Goal: Find contact information: Find contact information

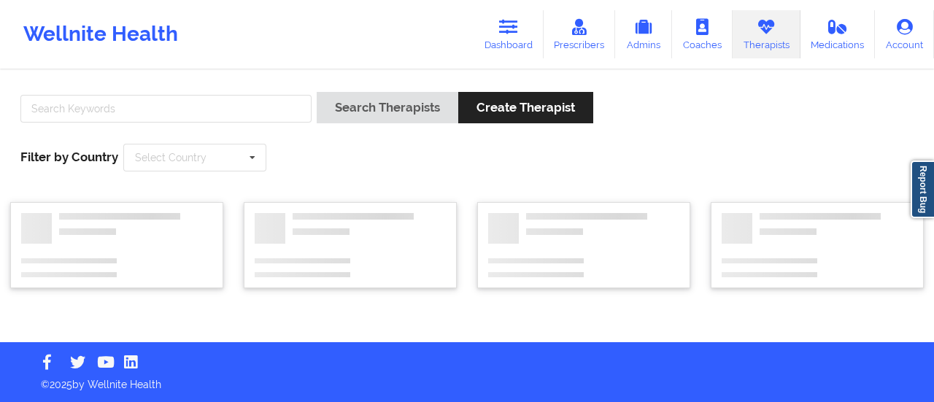
click at [260, 109] on input "text" at bounding box center [165, 109] width 291 height 28
type input "Assumy Gum"
click at [317, 92] on button "Search Therapists" at bounding box center [388, 107] width 142 height 31
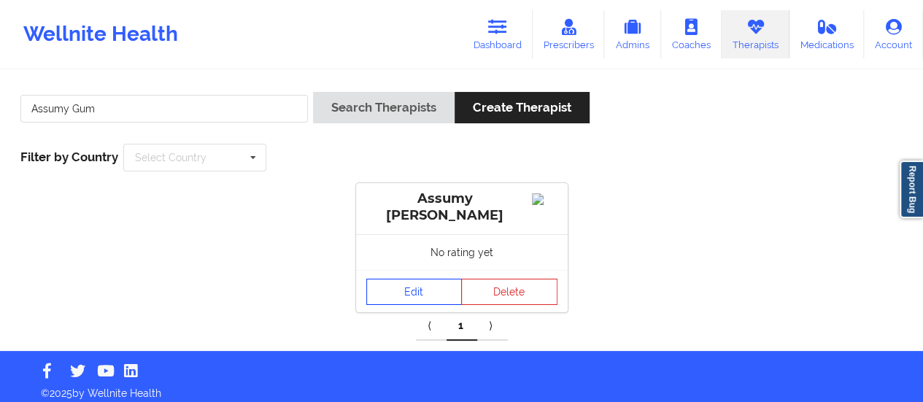
click at [414, 289] on link "Edit" at bounding box center [414, 292] width 96 height 26
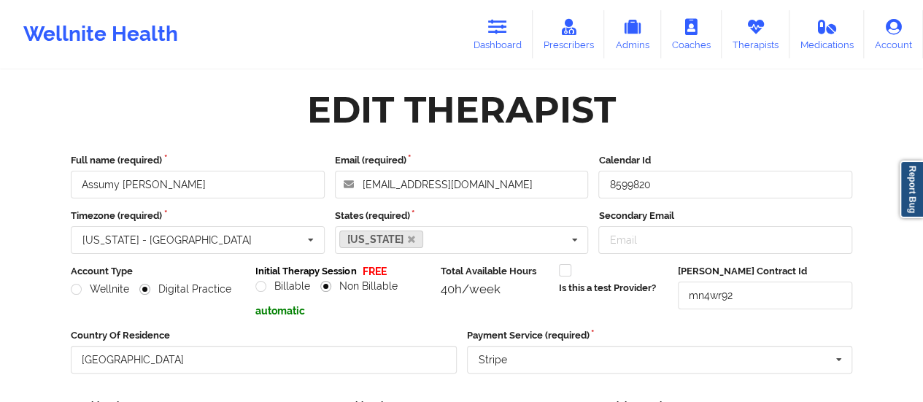
scroll to position [263, 0]
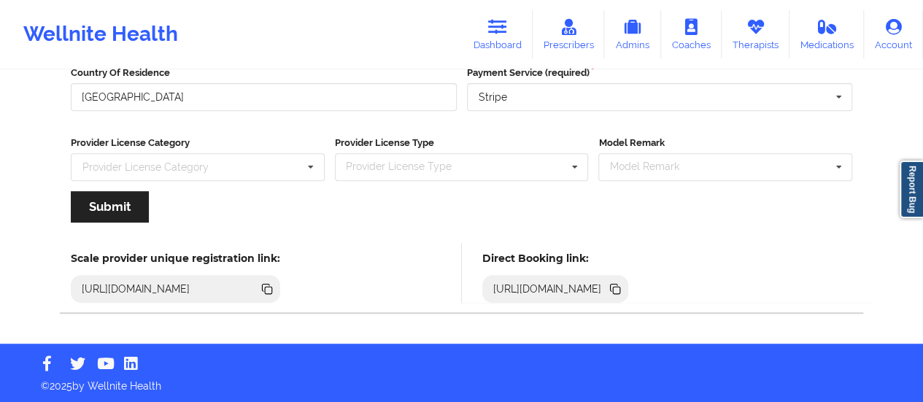
click at [620, 291] on icon at bounding box center [616, 290] width 7 height 7
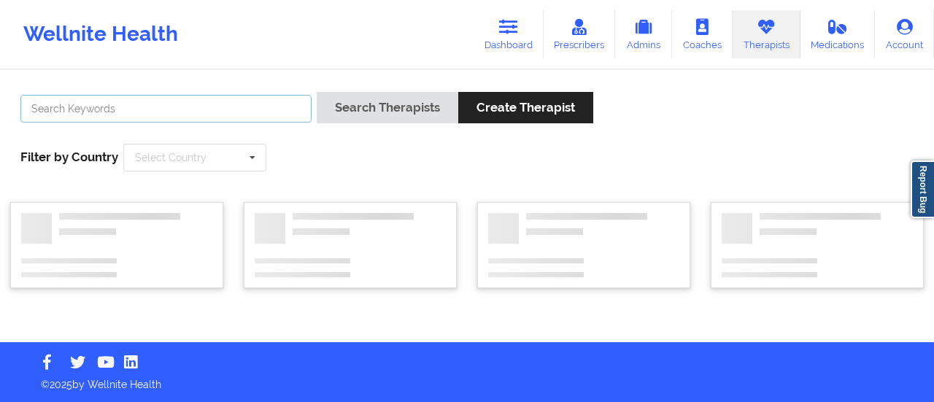
click at [213, 112] on input "text" at bounding box center [165, 109] width 291 height 28
paste input "[PERSON_NAME]"
click at [317, 92] on button "Search Therapists" at bounding box center [388, 107] width 142 height 31
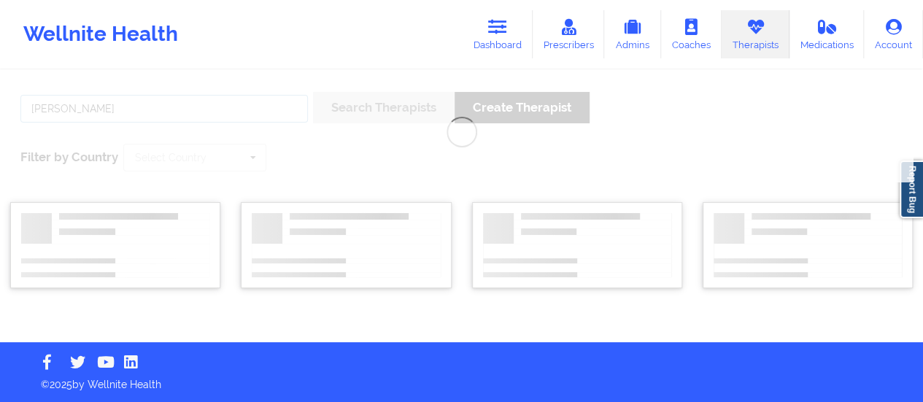
type input "[PERSON_NAME]"
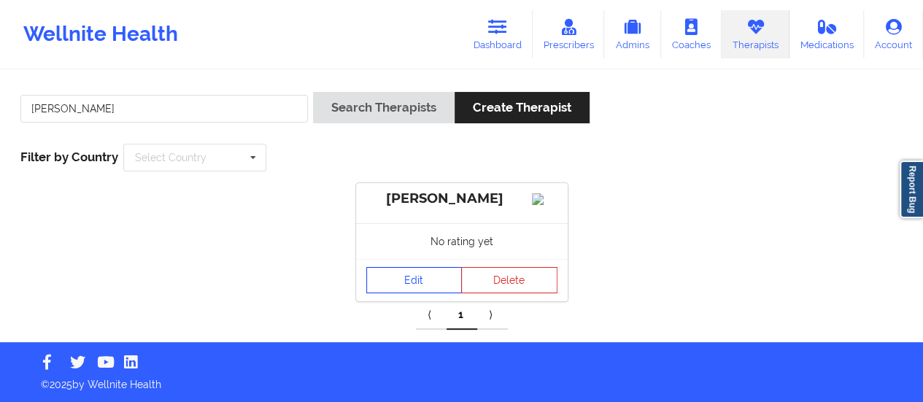
click at [378, 293] on link "Edit" at bounding box center [414, 280] width 96 height 26
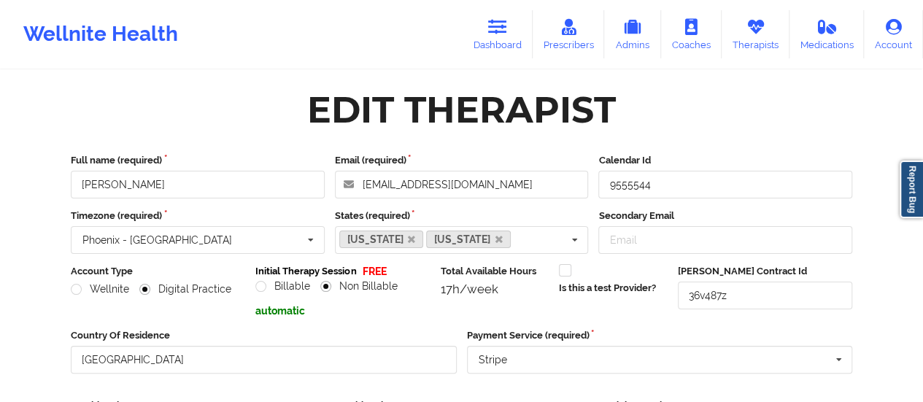
scroll to position [263, 0]
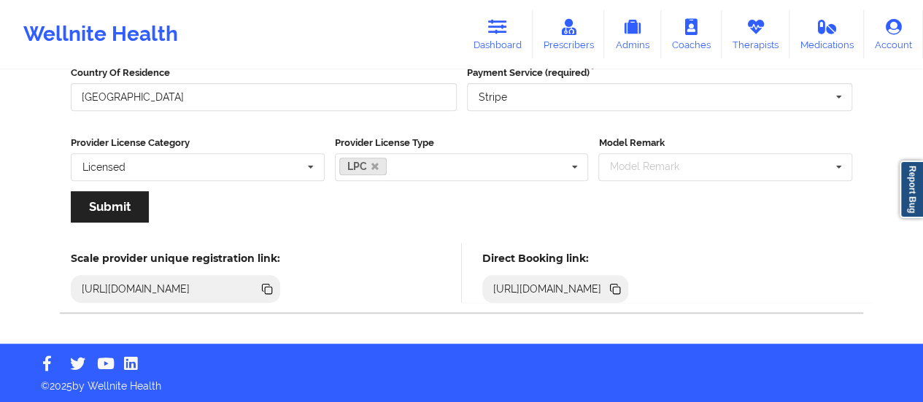
click at [618, 289] on icon at bounding box center [614, 287] width 7 height 7
click at [493, 28] on icon at bounding box center [497, 27] width 19 height 16
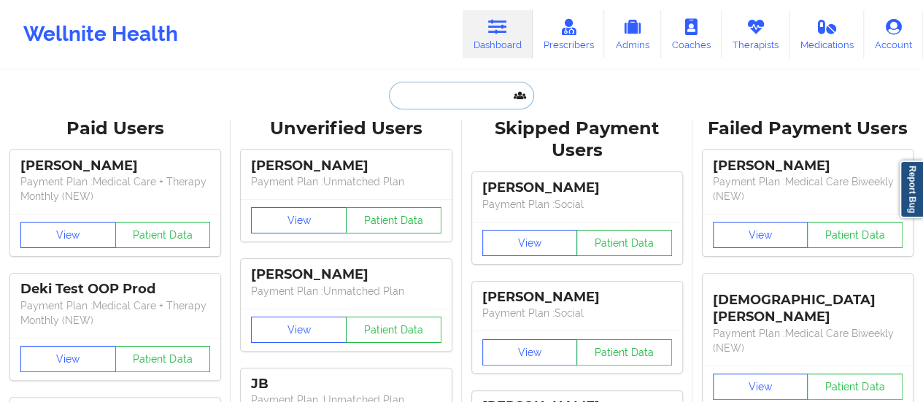
click at [455, 102] on input "text" at bounding box center [461, 96] width 145 height 28
paste input "[EMAIL_ADDRESS][DOMAIN_NAME]"
type input "[EMAIL_ADDRESS][DOMAIN_NAME]"
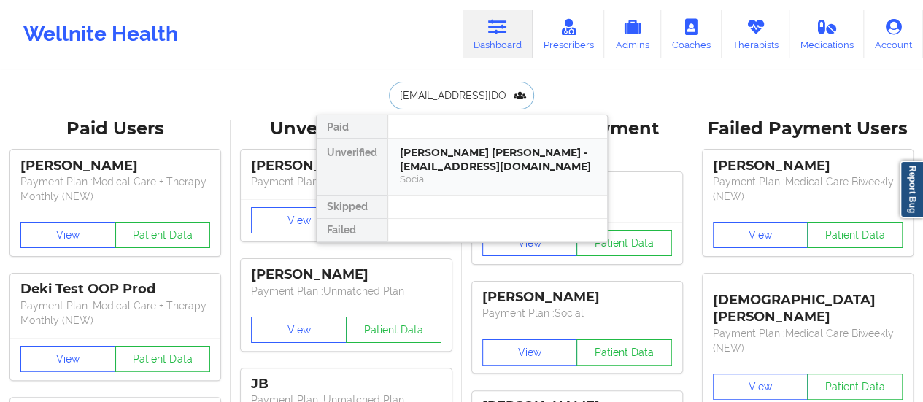
click at [449, 163] on div "[PERSON_NAME] [PERSON_NAME] - [EMAIL_ADDRESS][DOMAIN_NAME]" at bounding box center [498, 159] width 196 height 27
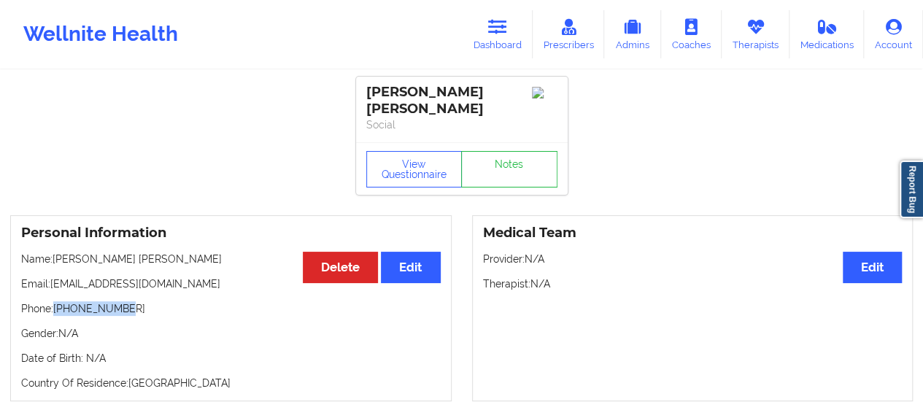
drag, startPoint x: 136, startPoint y: 293, endPoint x: 56, endPoint y: 291, distance: 79.6
click at [56, 301] on p "Phone: [PHONE_NUMBER]" at bounding box center [231, 308] width 420 height 15
copy p "[PHONE_NUMBER]"
click at [113, 252] on p "Name: [PERSON_NAME] [PERSON_NAME]" at bounding box center [231, 259] width 420 height 15
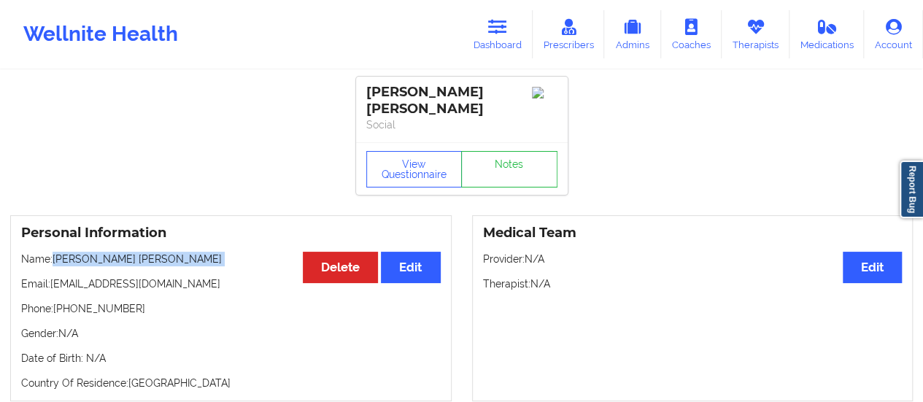
drag, startPoint x: 113, startPoint y: 250, endPoint x: 54, endPoint y: 253, distance: 59.2
click at [54, 253] on p "Name: [PERSON_NAME] [PERSON_NAME]" at bounding box center [231, 259] width 420 height 15
copy p "[PERSON_NAME] [PERSON_NAME]"
